Goal: Check status: Check status

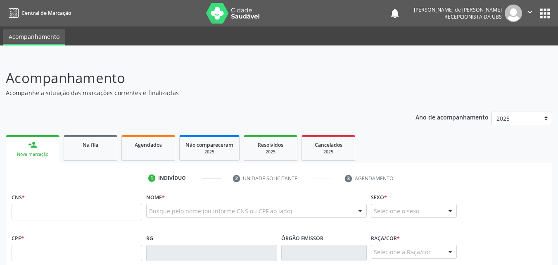
click at [24, 32] on link "Acompanhamento" at bounding box center [34, 37] width 62 height 16
click at [140, 146] on span "Agendados" at bounding box center [148, 144] width 27 height 7
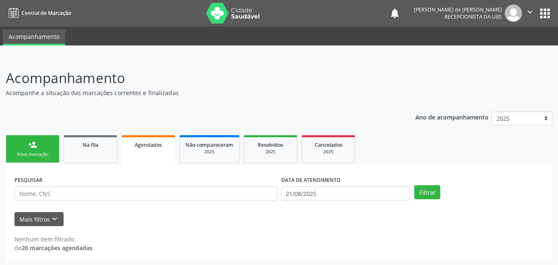
scroll to position [2, 0]
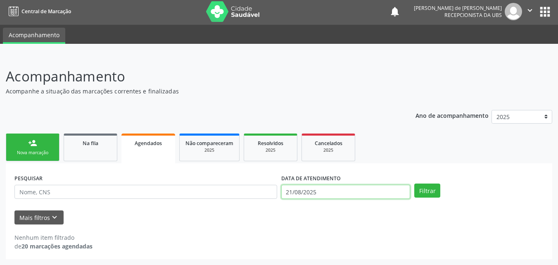
click at [302, 190] on input "21/08/2025" at bounding box center [345, 192] width 129 height 14
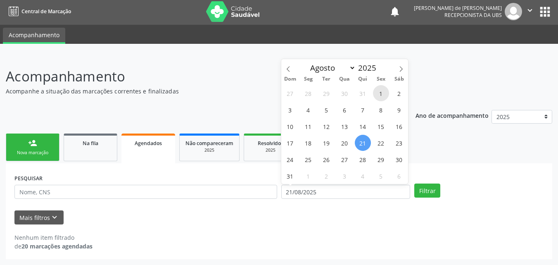
click at [377, 92] on span "1" at bounding box center [381, 93] width 16 height 16
type input "[DATE]"
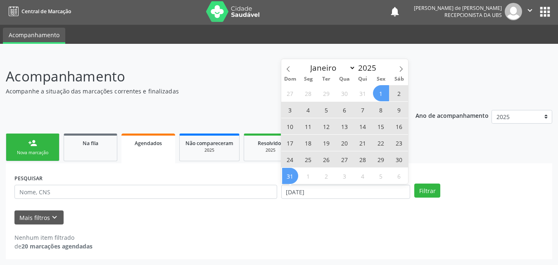
click at [292, 177] on span "31" at bounding box center [290, 176] width 16 height 16
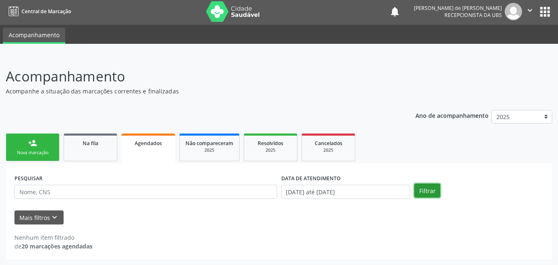
click at [426, 188] on button "Filtrar" at bounding box center [427, 190] width 26 height 14
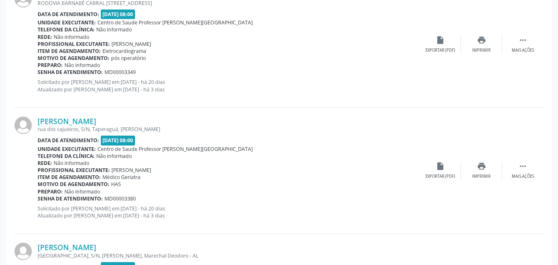
scroll to position [1338, 0]
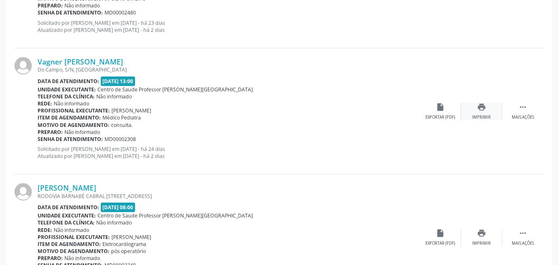
click at [478, 116] on div "Imprimir" at bounding box center [481, 117] width 19 height 6
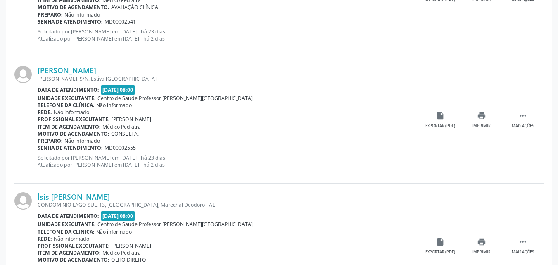
scroll to position [1073, 0]
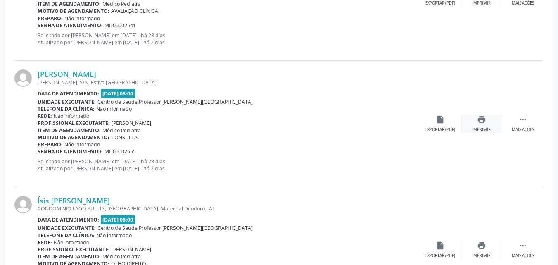
click at [477, 125] on div "print Imprimir" at bounding box center [481, 124] width 41 height 18
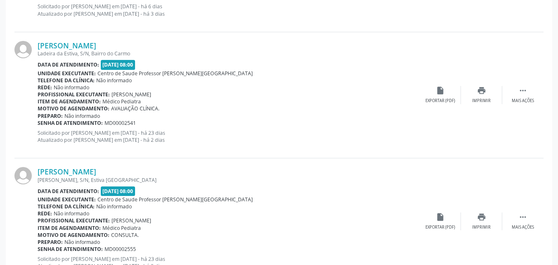
scroll to position [965, 0]
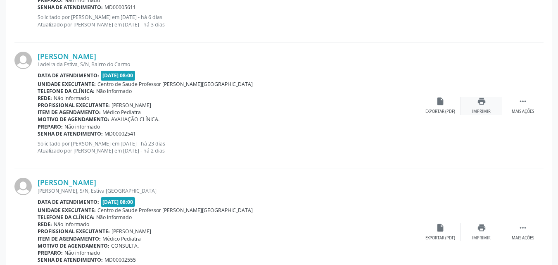
click at [480, 110] on div "Imprimir" at bounding box center [481, 112] width 19 height 6
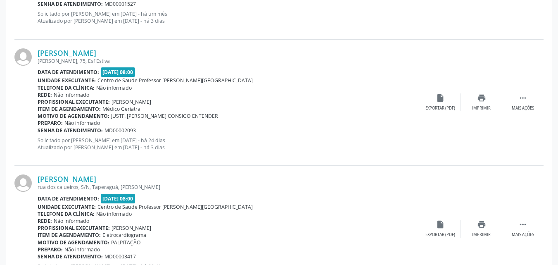
scroll to position [1916, 0]
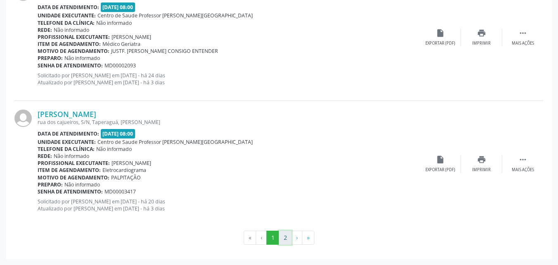
click at [284, 237] on button "2" at bounding box center [285, 237] width 13 height 14
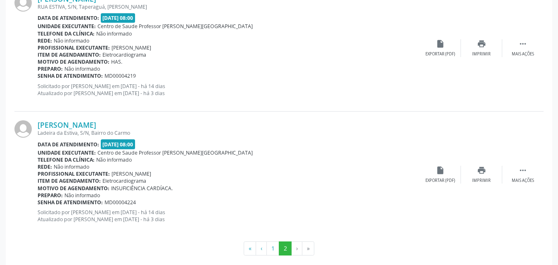
scroll to position [655, 0]
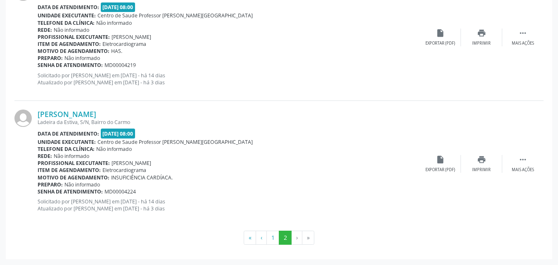
click at [296, 239] on li "›" at bounding box center [296, 237] width 11 height 14
click at [299, 236] on li "›" at bounding box center [296, 237] width 11 height 14
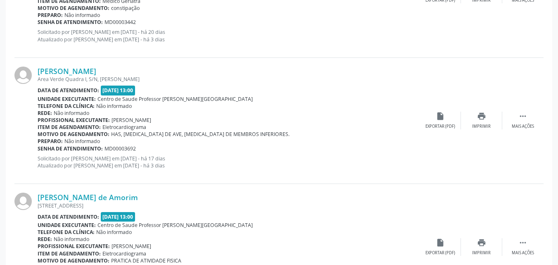
scroll to position [270, 0]
